Goal: Task Accomplishment & Management: Manage account settings

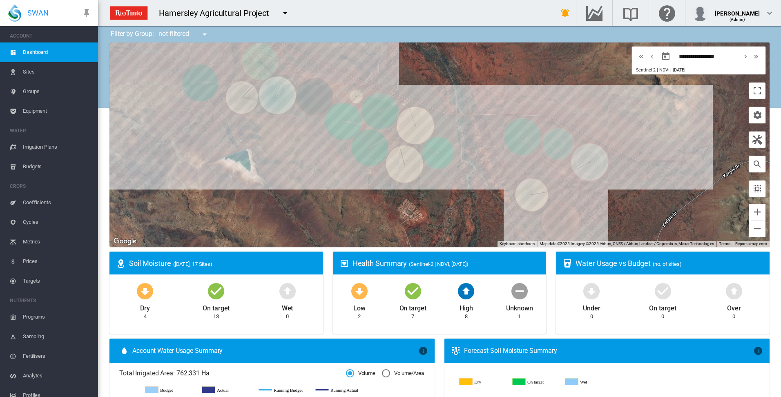
click at [43, 148] on span "Irrigation Plans" at bounding box center [57, 147] width 69 height 20
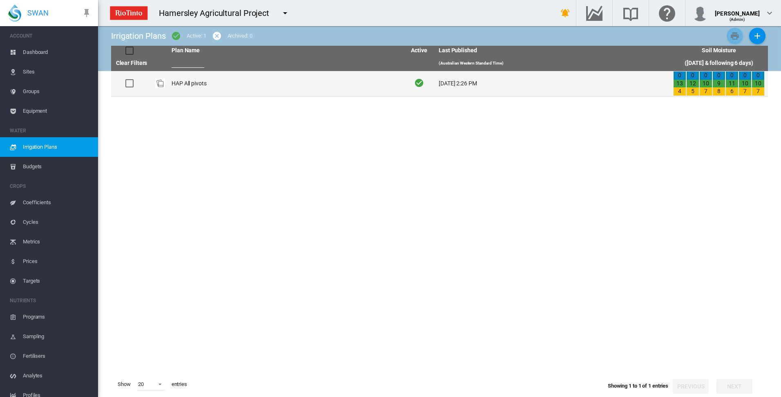
click at [187, 87] on td "HAP All pivots" at bounding box center [285, 83] width 234 height 25
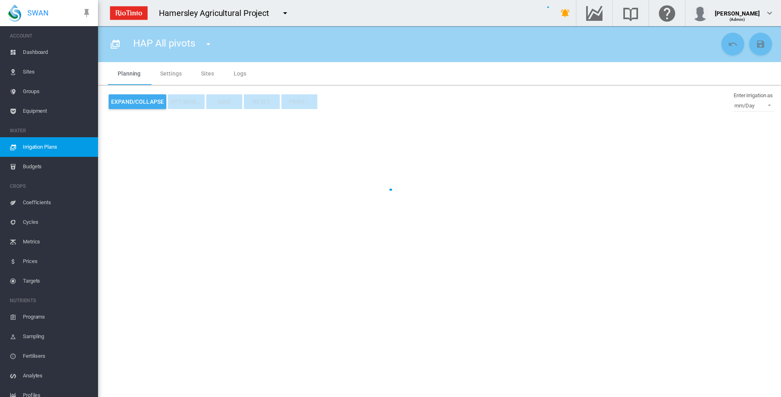
type input "**********"
type input "*"
type input "*****"
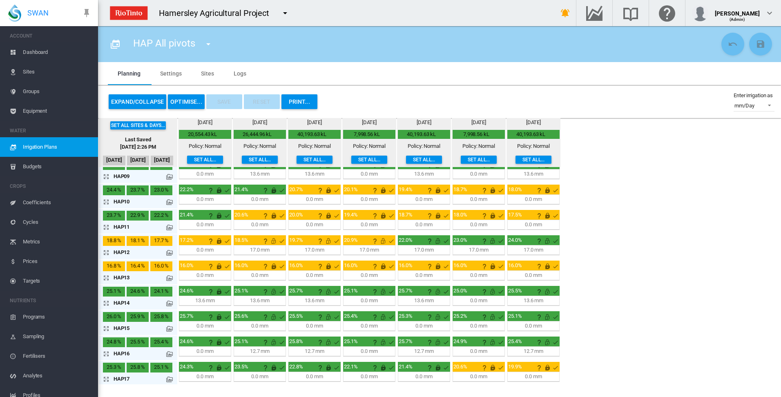
scroll to position [215, 0]
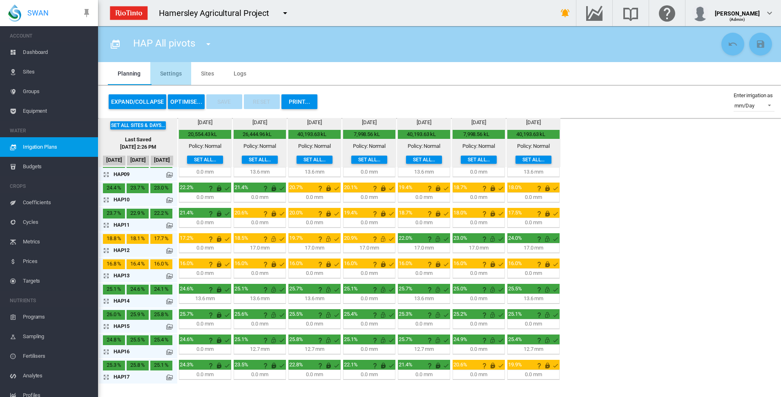
click at [168, 75] on md-tab-item "Settings" at bounding box center [170, 73] width 41 height 23
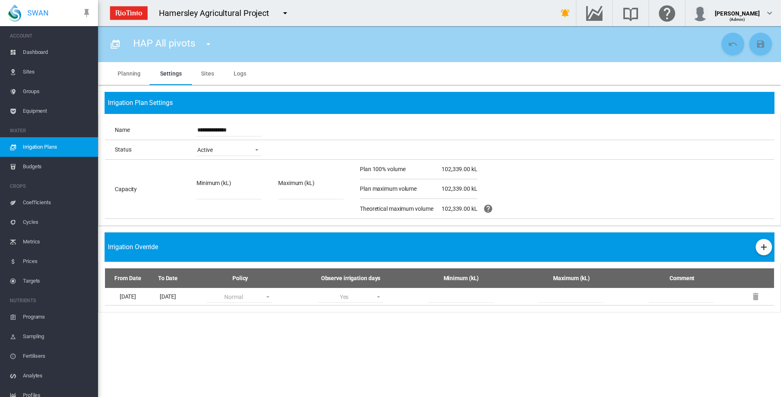
click at [209, 73] on md-tab-item "Sites" at bounding box center [207, 73] width 33 height 23
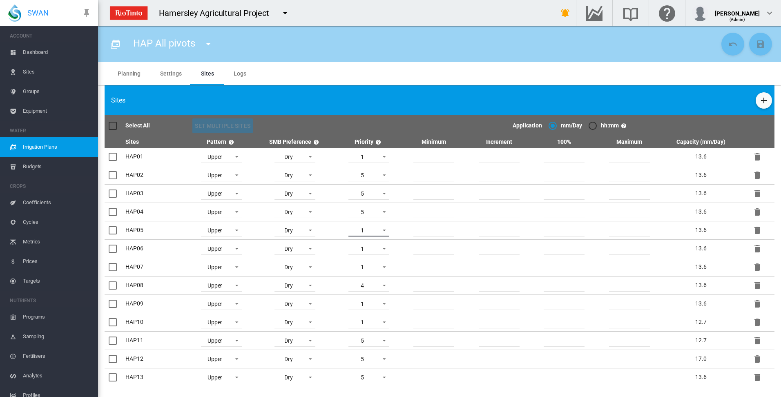
click at [383, 228] on span at bounding box center [382, 229] width 10 height 7
click at [371, 313] on md-option "5" at bounding box center [369, 309] width 56 height 20
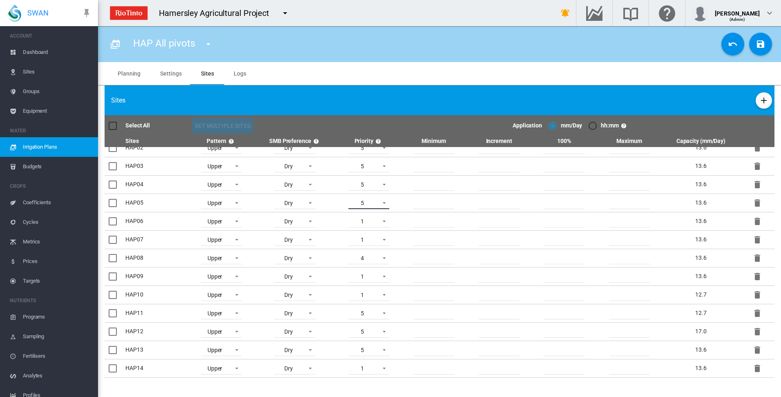
scroll to position [41, 0]
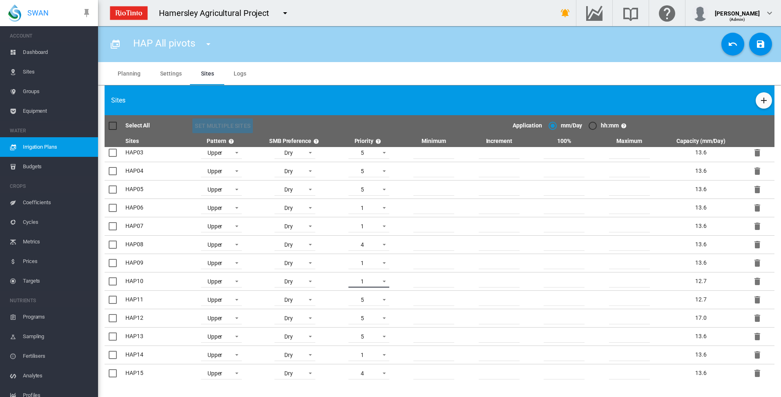
click at [384, 280] on span at bounding box center [382, 280] width 10 height 7
click at [368, 361] on md-option "5" at bounding box center [369, 360] width 56 height 20
click at [761, 48] on md-icon "icon-content-save" at bounding box center [761, 44] width 10 height 10
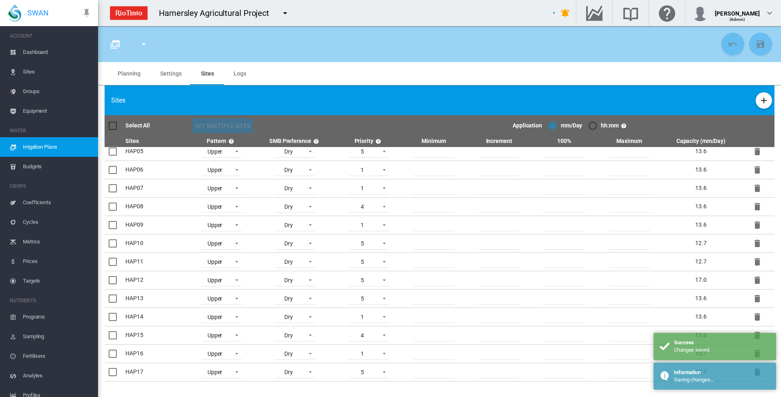
type input "**********"
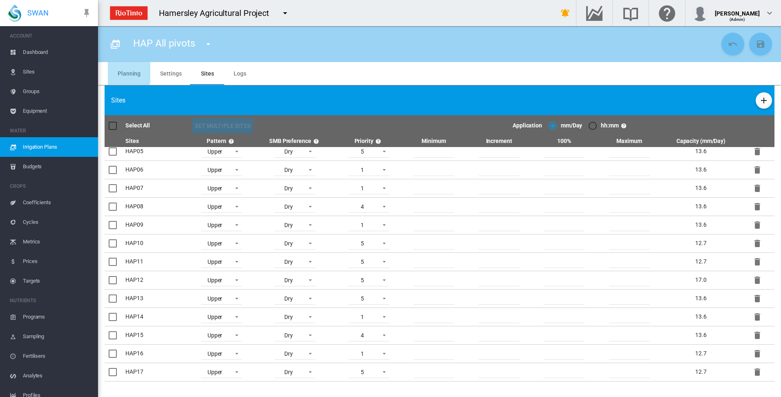
click at [126, 73] on md-tab-item "Planning" at bounding box center [129, 73] width 42 height 23
